Goal: Find specific page/section: Find specific page/section

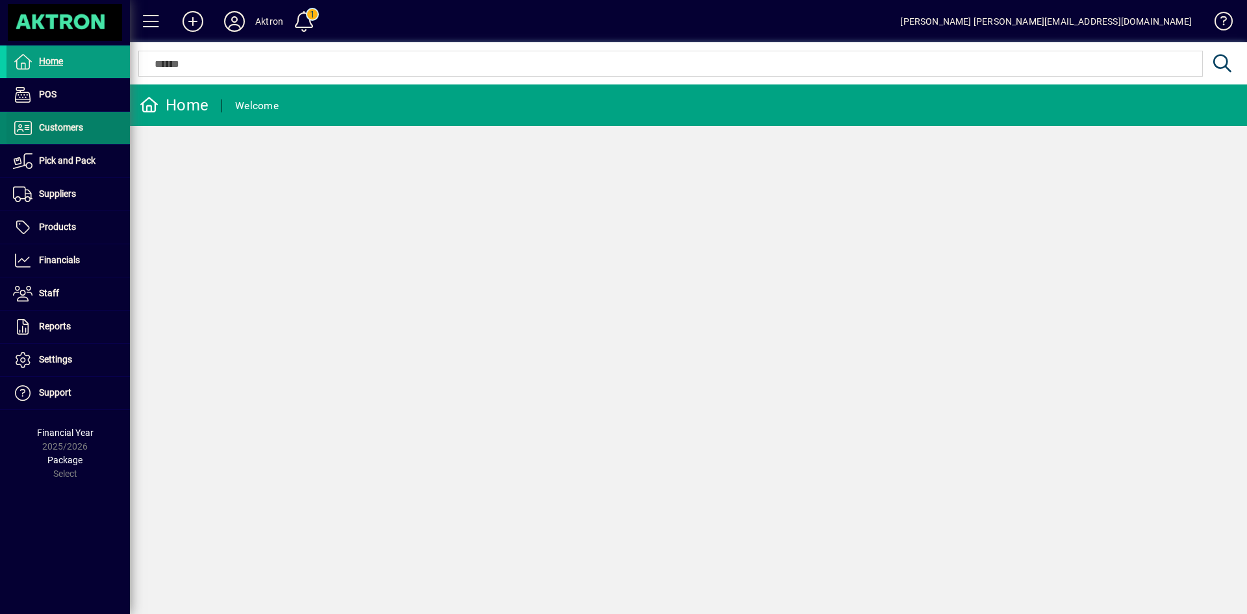
click at [86, 123] on span at bounding box center [67, 127] width 123 height 31
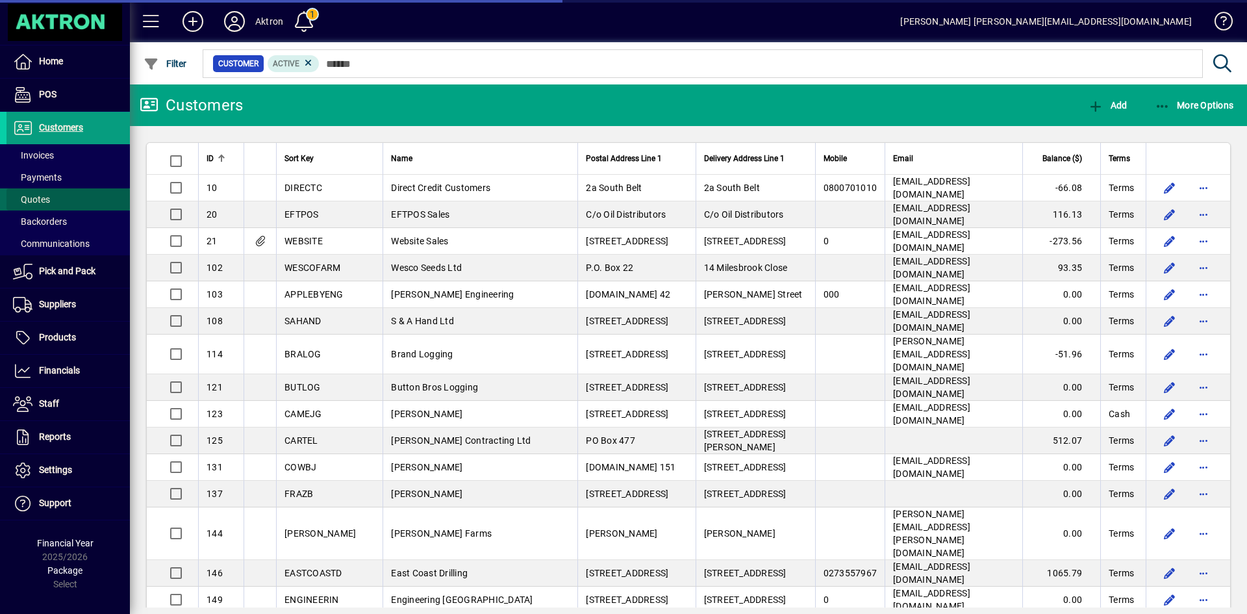
click at [53, 201] on span at bounding box center [67, 199] width 123 height 31
